Goal: Task Accomplishment & Management: Complete application form

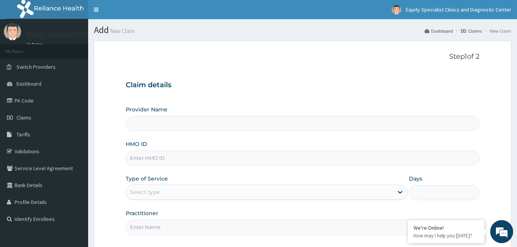
type input "Equity Specialist Clinics and Diagnostic Center"
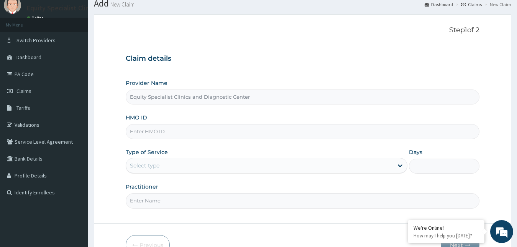
scroll to position [27, 0]
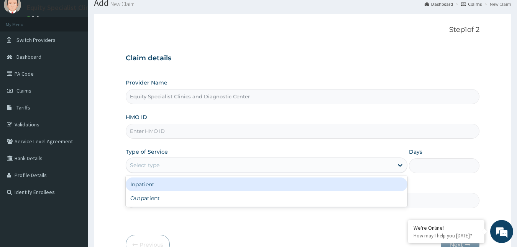
click at [166, 163] on div "Select type" at bounding box center [260, 165] width 268 height 12
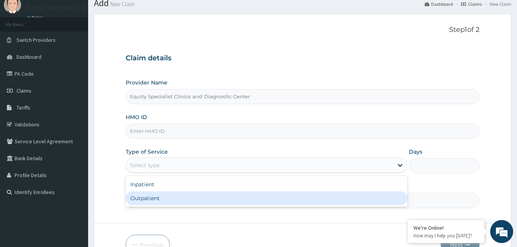
scroll to position [0, 0]
click at [160, 198] on div "Outpatient" at bounding box center [267, 198] width 282 height 14
type input "1"
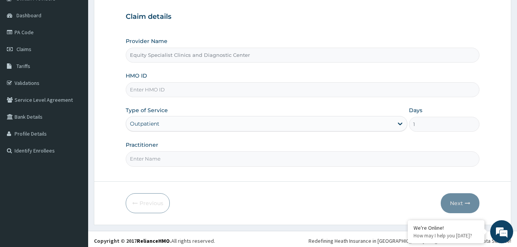
scroll to position [72, 0]
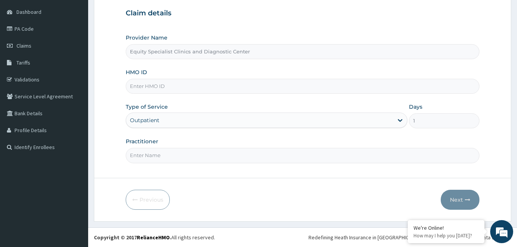
click at [210, 151] on input "Practitioner" at bounding box center [303, 155] width 354 height 15
click at [186, 157] on input "Practitioner" at bounding box center [303, 155] width 354 height 15
click at [140, 161] on input "Practitioner" at bounding box center [303, 155] width 354 height 15
type input "F"
click at [180, 86] on input "HMO ID" at bounding box center [303, 86] width 354 height 15
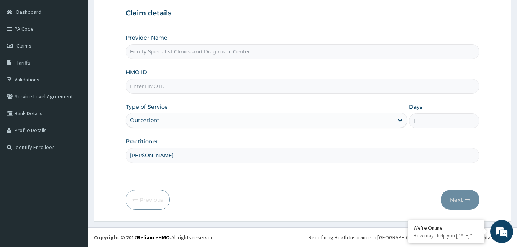
click at [181, 156] on input "[PERSON_NAME]" at bounding box center [303, 155] width 354 height 15
type input "[PERSON_NAME]"
click at [192, 91] on input "HMO ID" at bounding box center [303, 86] width 354 height 15
type input "LTR/10172/A"
click at [454, 197] on button "Next" at bounding box center [460, 199] width 39 height 20
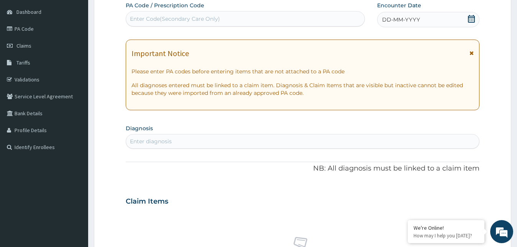
click at [454, 197] on div "Claim Items" at bounding box center [303, 199] width 354 height 20
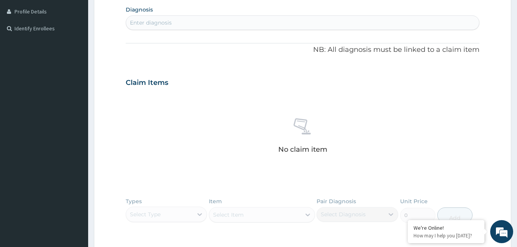
scroll to position [191, 0]
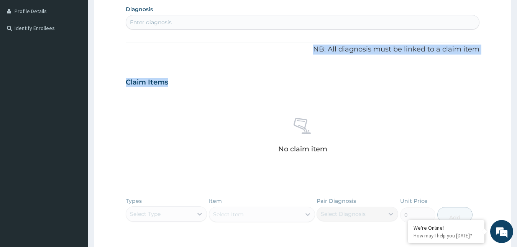
drag, startPoint x: 178, startPoint y: 215, endPoint x: 197, endPoint y: 22, distance: 193.8
click at [197, 22] on div "PA Code / Prescription Code Enter Code(Secondary Care Only) Encounter Date DD-M…" at bounding box center [303, 81] width 354 height 397
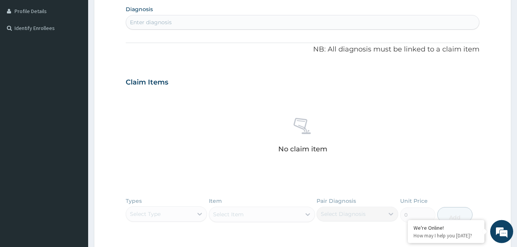
click at [197, 22] on div "Enter diagnosis" at bounding box center [303, 22] width 354 height 12
type input "HIP PAIN"
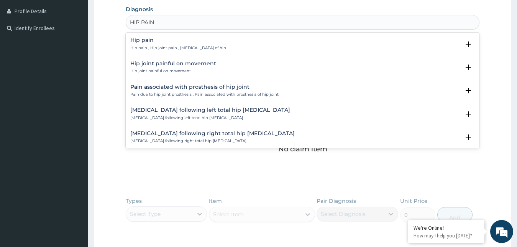
click at [158, 33] on div "Hip pain Hip pain , Hip joint pain , [MEDICAL_DATA] of hip Select Status Query …" at bounding box center [303, 90] width 354 height 115
click at [157, 36] on div "Hip pain Hip pain , Hip joint pain , [MEDICAL_DATA] of hip Select Status Query …" at bounding box center [303, 45] width 354 height 23
click at [154, 40] on h4 "Hip pain" at bounding box center [178, 40] width 96 height 6
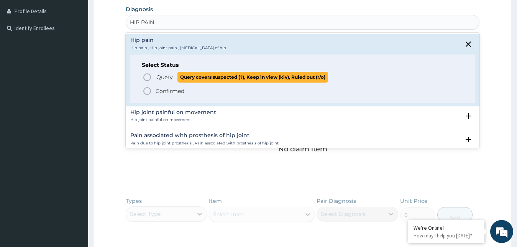
click at [165, 78] on span "Query" at bounding box center [164, 77] width 16 height 8
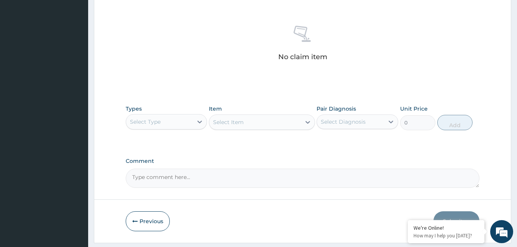
scroll to position [306, 0]
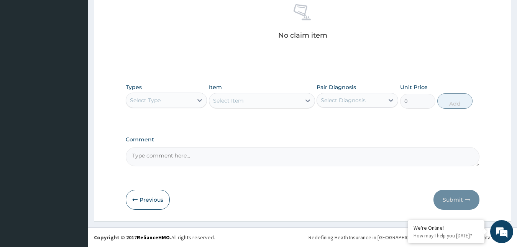
click at [161, 108] on div "Types Select Type" at bounding box center [167, 95] width 82 height 25
click at [163, 102] on div "Select Type" at bounding box center [159, 100] width 67 height 12
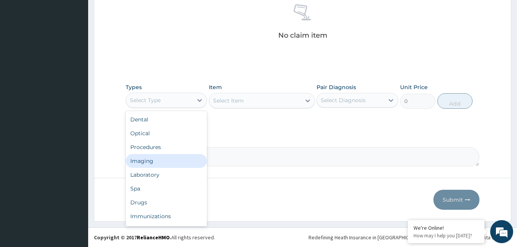
click at [141, 160] on div "Imaging" at bounding box center [167, 161] width 82 height 14
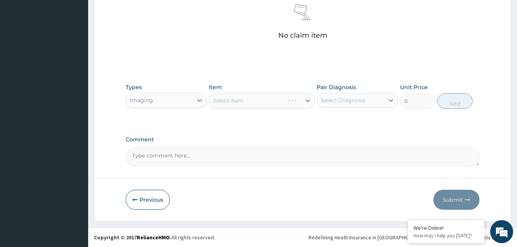
click at [231, 99] on div "Select Item" at bounding box center [262, 100] width 106 height 15
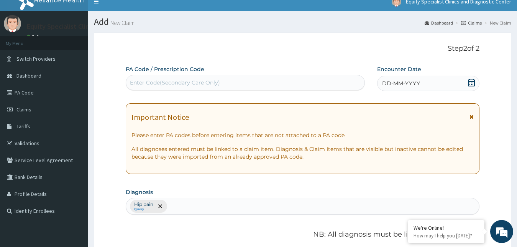
scroll to position [9, 0]
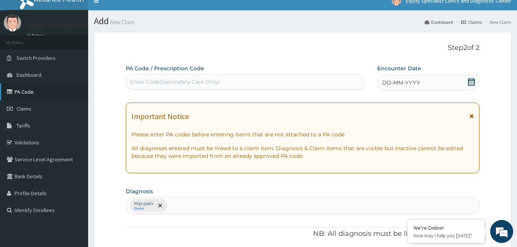
click at [37, 92] on link "PA Code" at bounding box center [44, 91] width 88 height 17
